Goal: Task Accomplishment & Management: Manage account settings

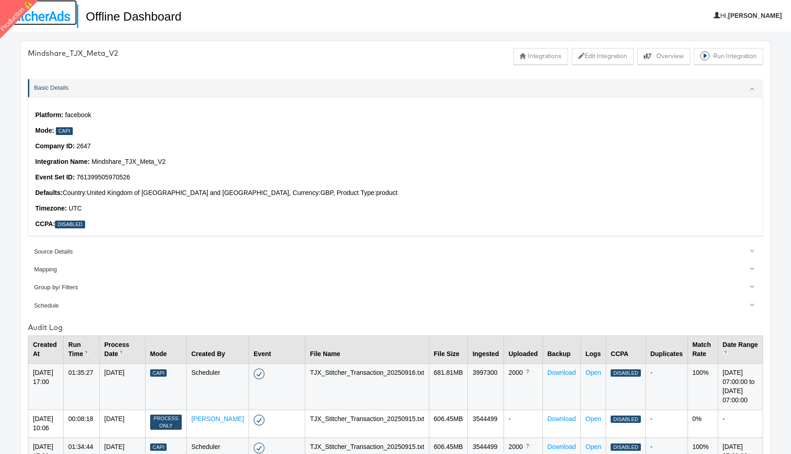
click at [65, 16] on img at bounding box center [38, 16] width 63 height 10
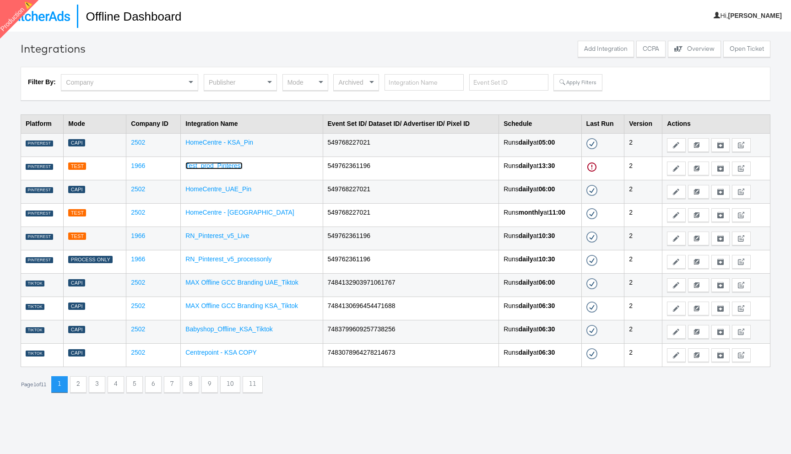
click at [235, 165] on link "Test_prod_Pinterest" at bounding box center [213, 165] width 57 height 7
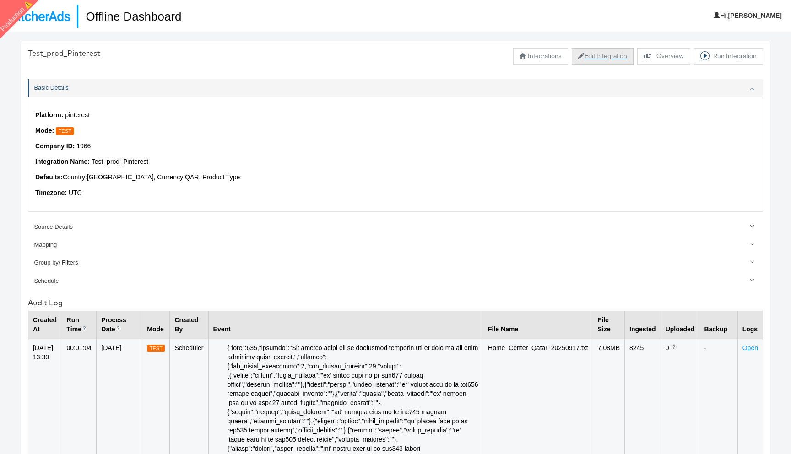
click at [588, 55] on button "Edit Integration" at bounding box center [603, 56] width 62 height 16
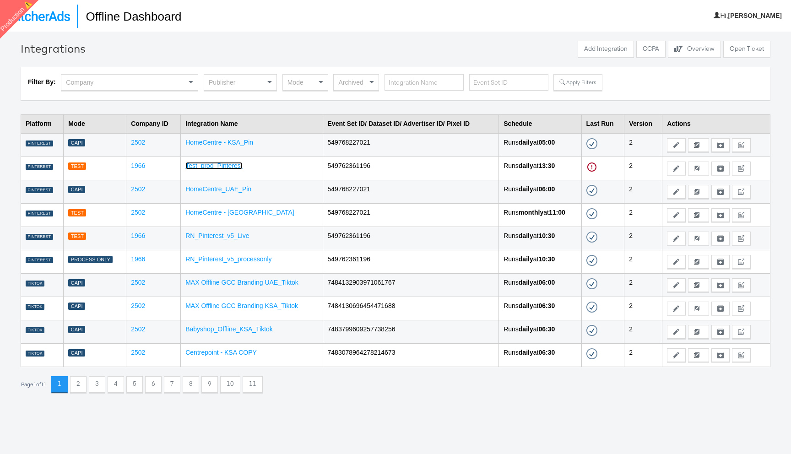
click at [233, 167] on link "Test_prod_Pinterest" at bounding box center [213, 165] width 57 height 7
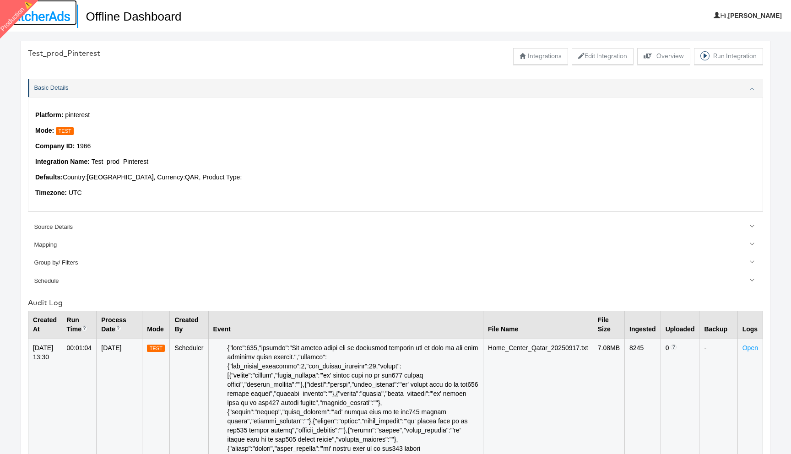
click at [56, 9] on link at bounding box center [38, 12] width 77 height 25
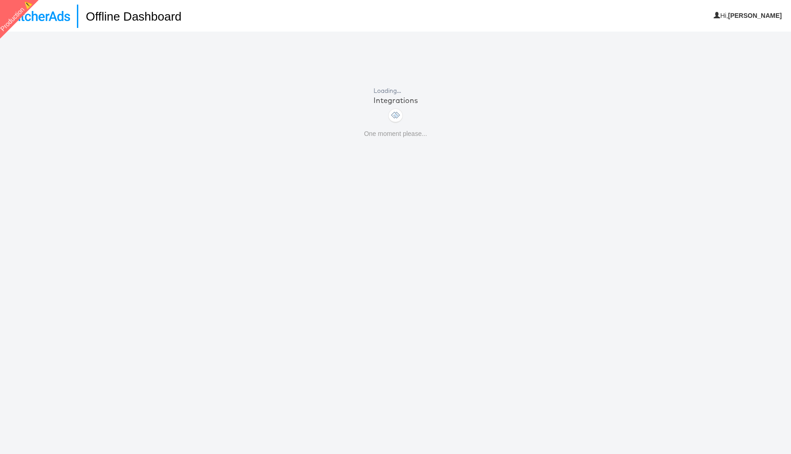
click at [53, 26] on nav "Offline Dashboard Hi, [GEOGRAPHIC_DATA]" at bounding box center [395, 16] width 791 height 32
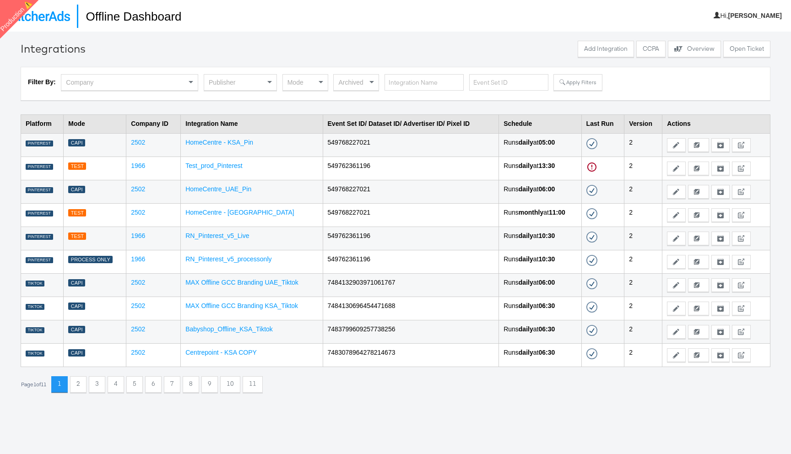
click at [245, 77] on div "Publisher" at bounding box center [240, 83] width 72 height 16
click at [572, 76] on button "Apply Filters" at bounding box center [578, 82] width 49 height 16
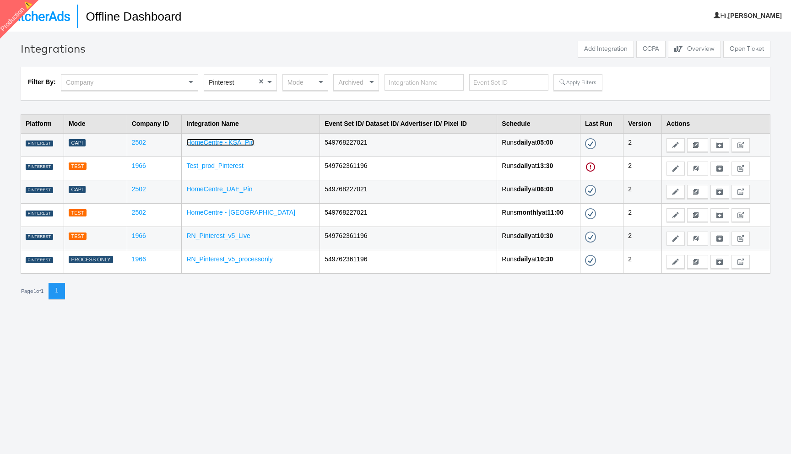
click at [234, 143] on link "HomeCentre - KSA_Pin" at bounding box center [220, 142] width 68 height 7
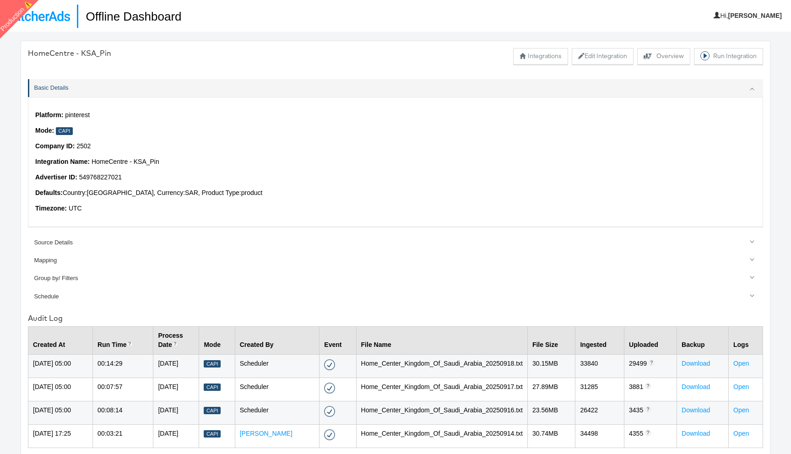
click at [59, 29] on nav "Offline Dashboard Hi, Rupali" at bounding box center [395, 16] width 791 height 32
click at [59, 17] on img at bounding box center [38, 16] width 63 height 10
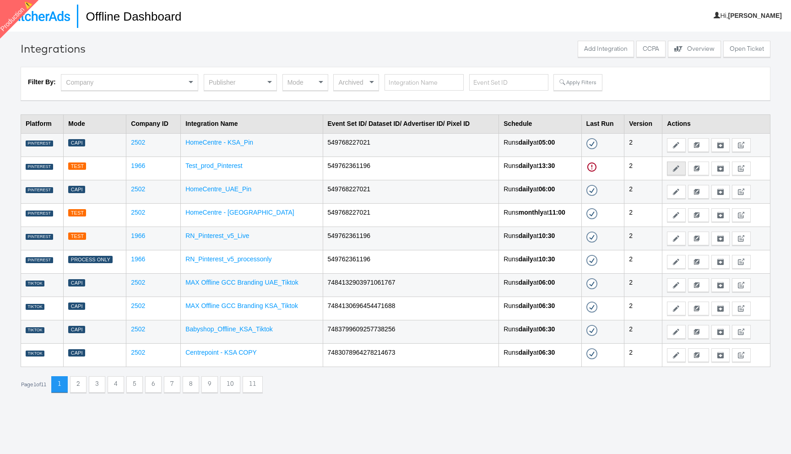
click at [678, 163] on button "Edit" at bounding box center [676, 169] width 18 height 14
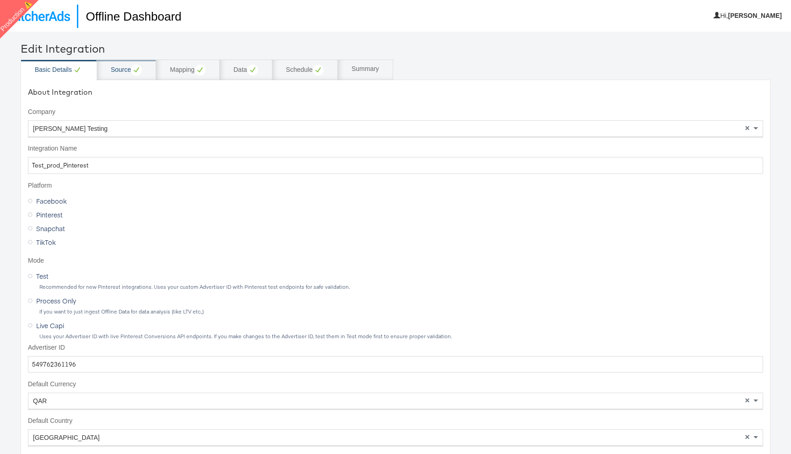
click at [129, 71] on div "Source" at bounding box center [126, 70] width 31 height 11
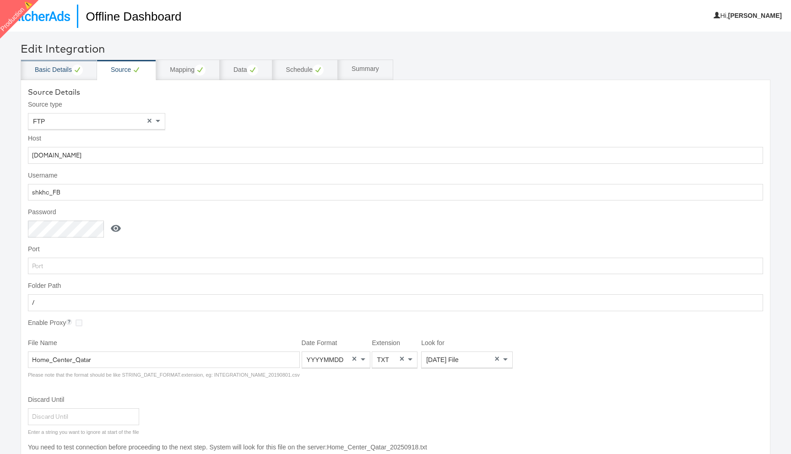
click at [68, 72] on div "Basic Details" at bounding box center [59, 70] width 48 height 11
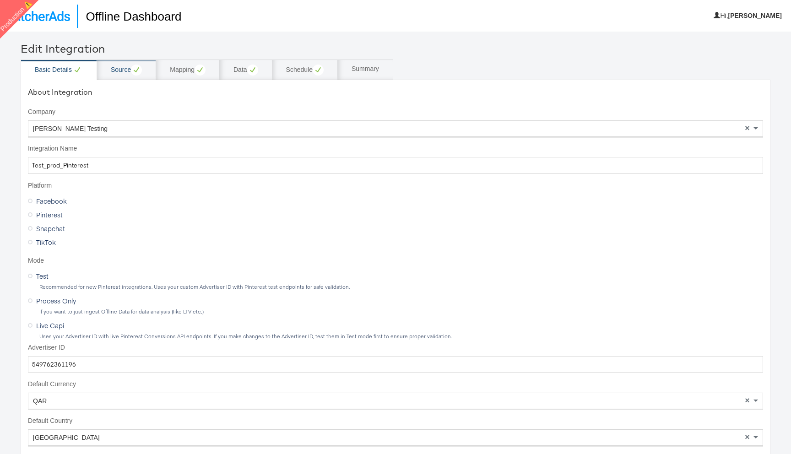
click at [133, 73] on circle at bounding box center [136, 70] width 11 height 11
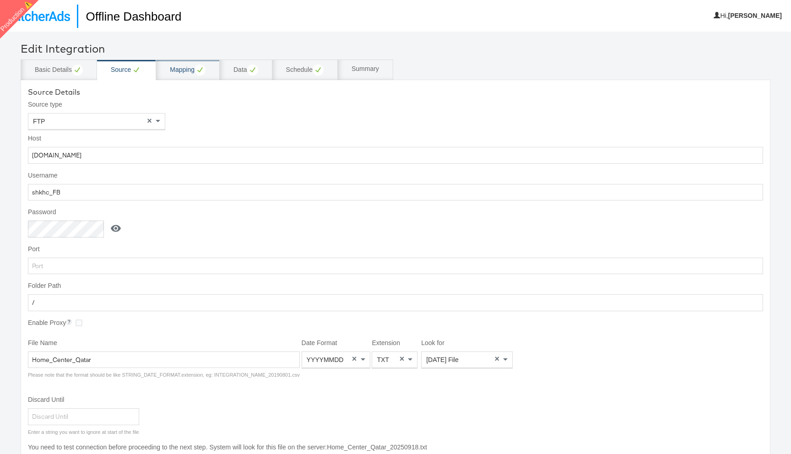
click at [196, 70] on circle at bounding box center [200, 70] width 11 height 11
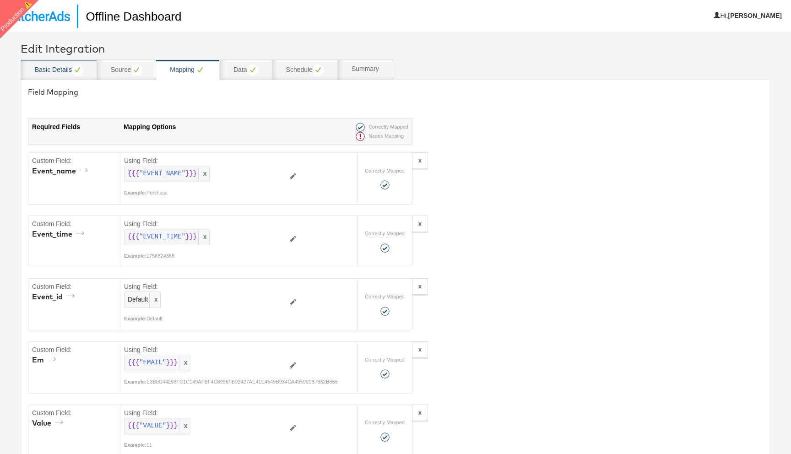
click at [82, 63] on div "Basic Details" at bounding box center [59, 70] width 76 height 21
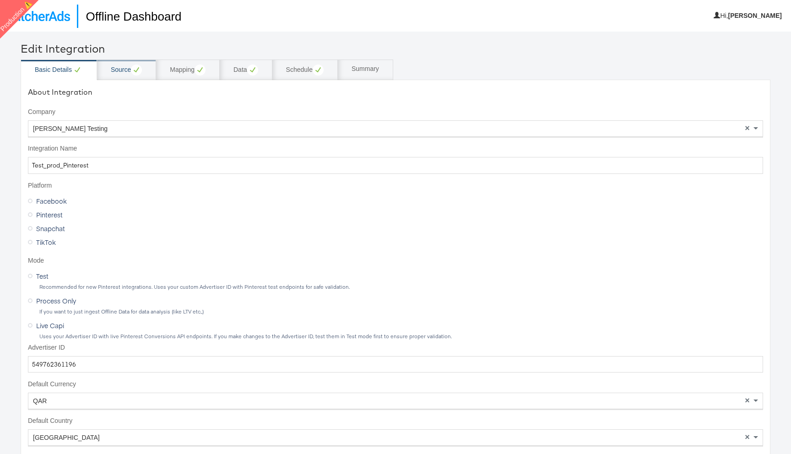
click at [130, 78] on div "Source" at bounding box center [126, 70] width 59 height 21
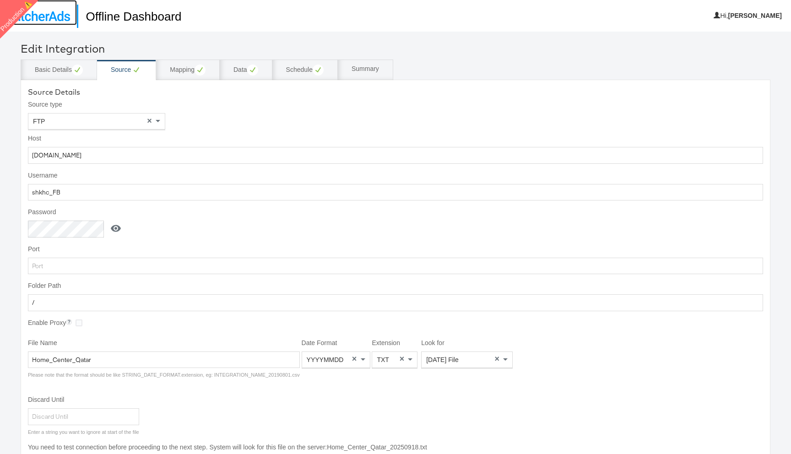
click at [65, 16] on img at bounding box center [38, 16] width 63 height 10
